Goal: Use online tool/utility: Utilize a website feature to perform a specific function

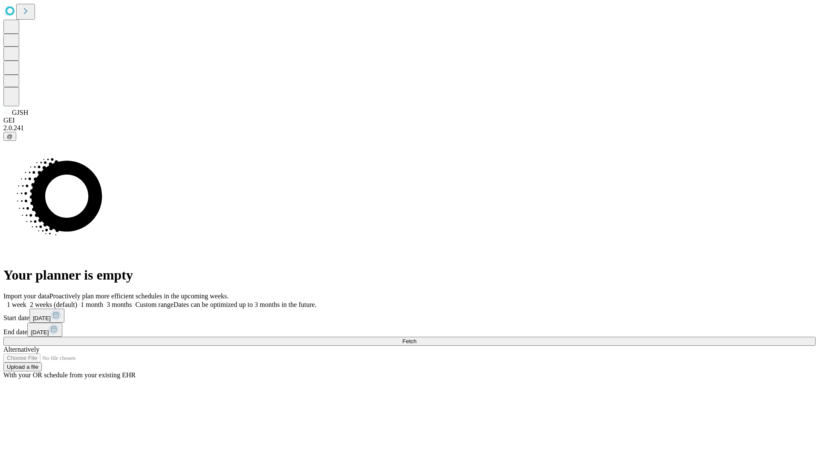
click at [416, 338] on span "Fetch" at bounding box center [409, 341] width 14 height 6
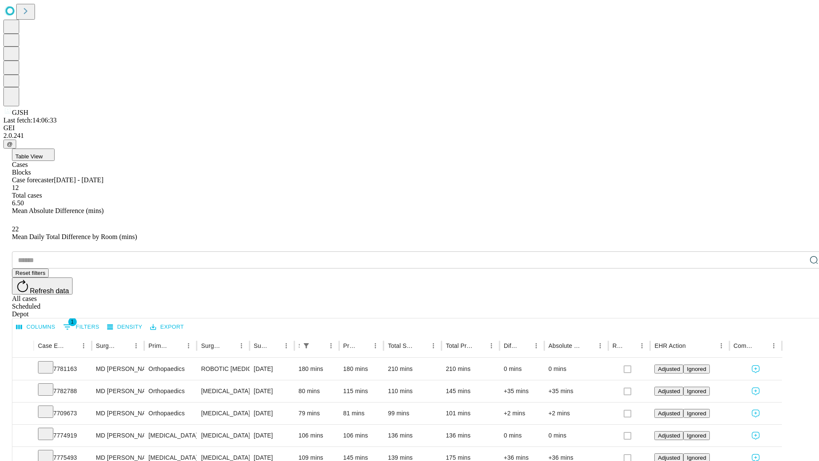
click at [43, 153] on span "Table View" at bounding box center [28, 156] width 27 height 6
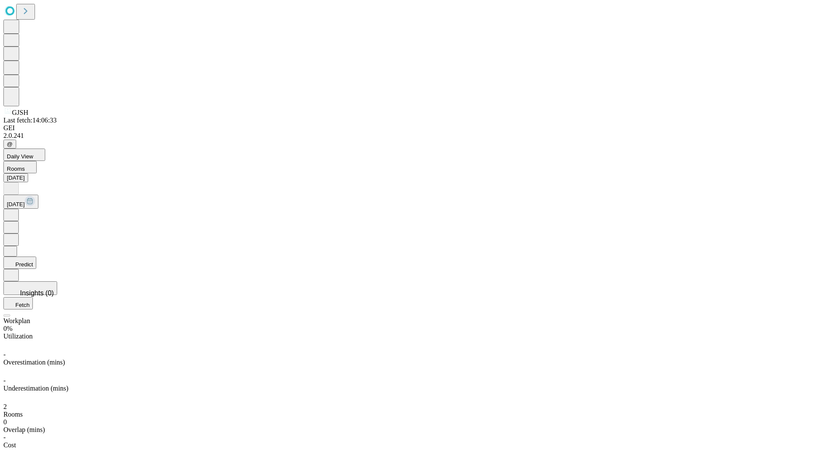
click at [36, 256] on button "Predict" at bounding box center [19, 262] width 33 height 12
